Goal: Navigation & Orientation: Find specific page/section

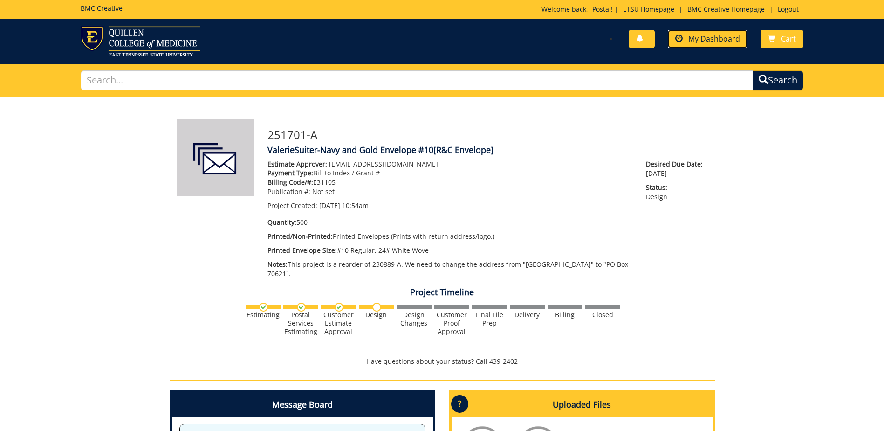
click at [691, 37] on span "My Dashboard" at bounding box center [715, 39] width 52 height 10
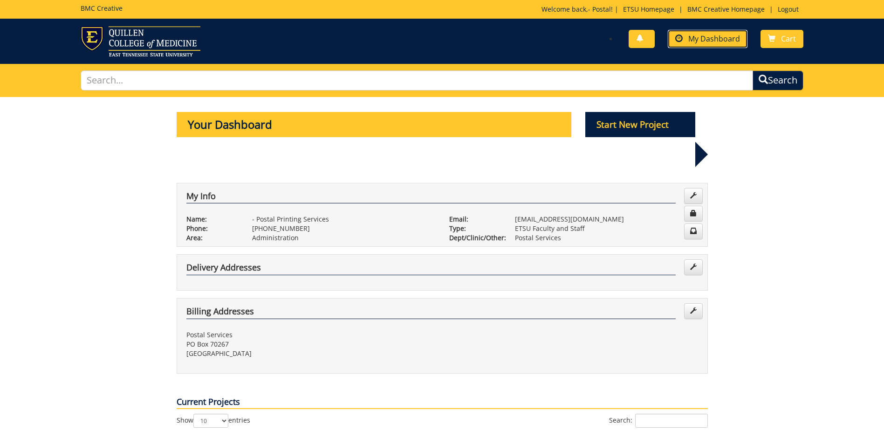
click at [715, 37] on span "My Dashboard" at bounding box center [715, 39] width 52 height 10
